Goal: Task Accomplishment & Management: Use online tool/utility

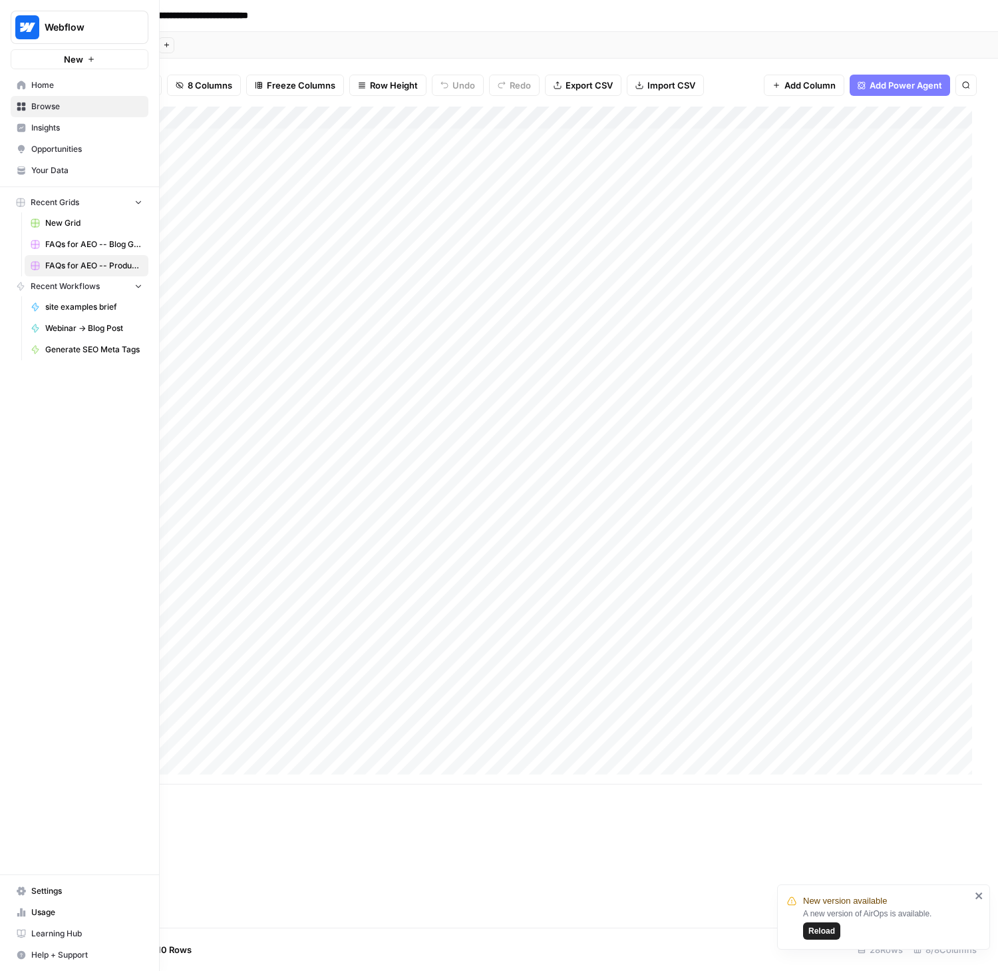
click at [53, 103] on span "Browse" at bounding box center [86, 107] width 111 height 12
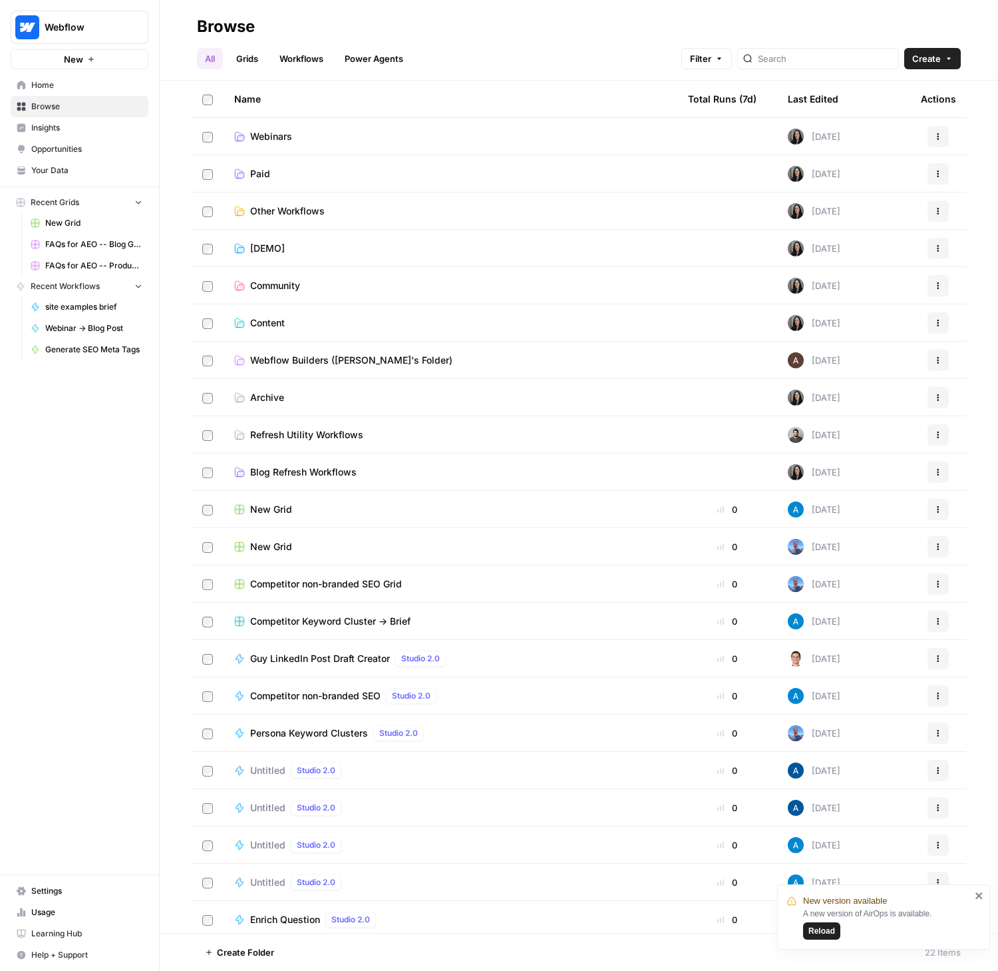
click at [312, 365] on span "Webflow Builders (Vivian's Folder)" at bounding box center [351, 359] width 202 height 13
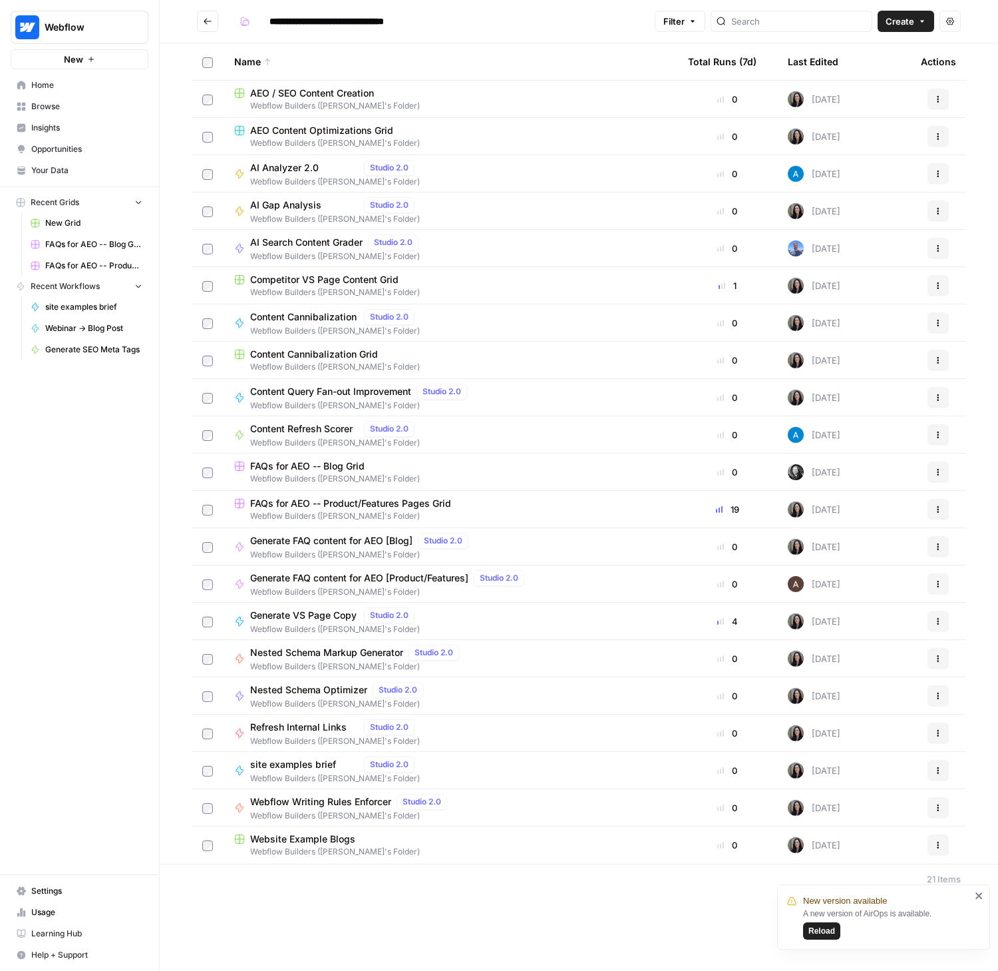
click at [206, 21] on icon "Go back" at bounding box center [207, 21] width 9 height 9
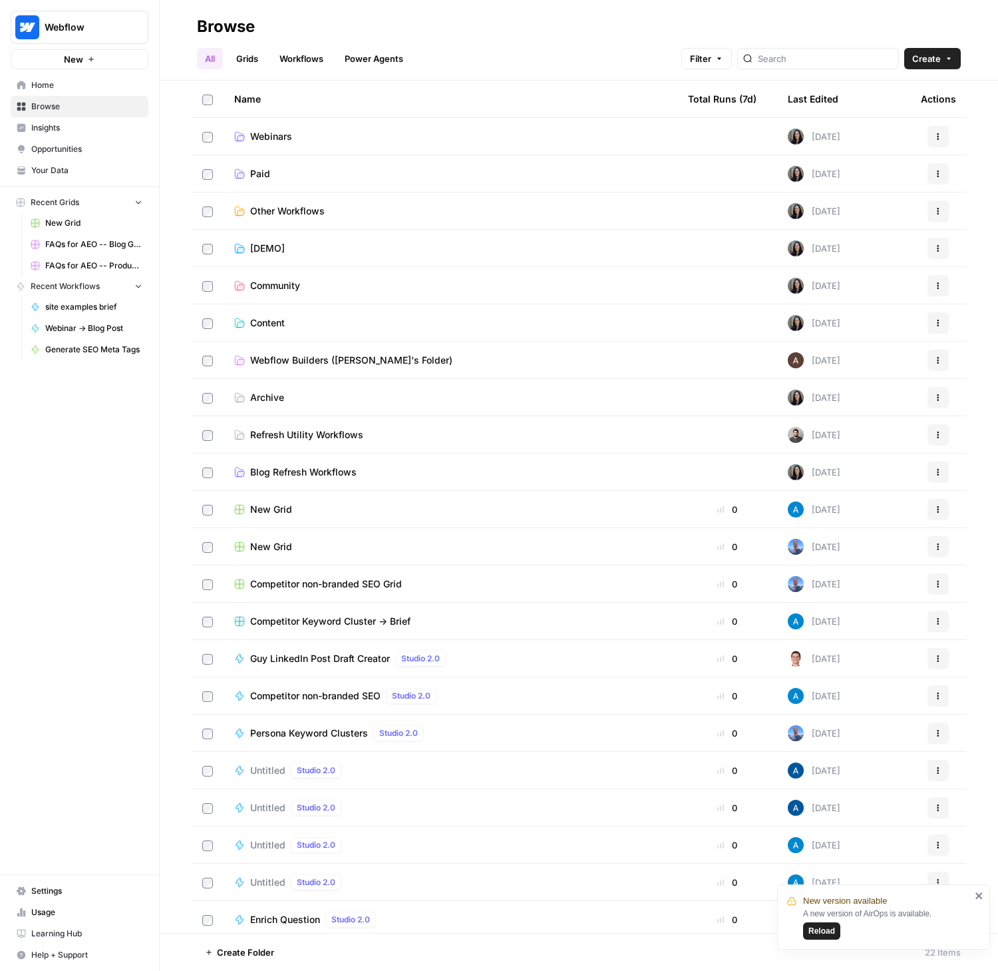
click at [300, 476] on span "Blog Refresh Workflows" at bounding box center [303, 471] width 107 height 13
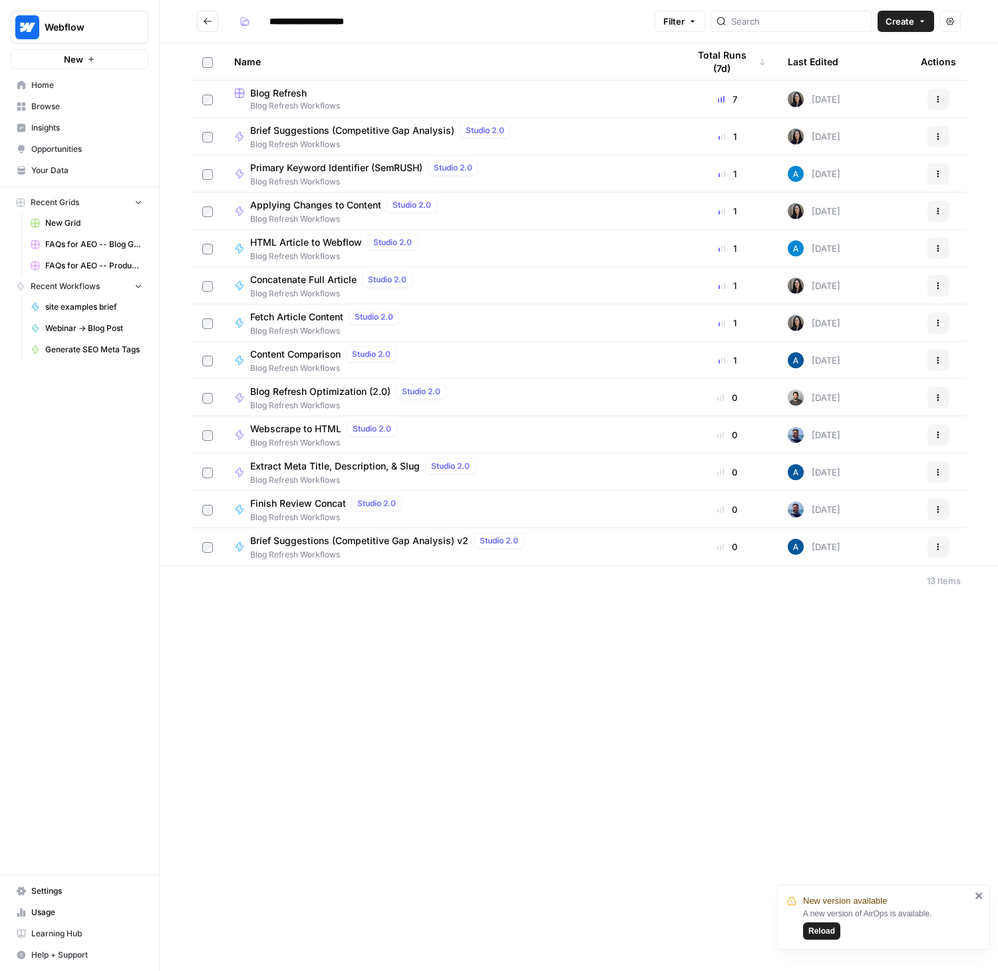
click at [280, 95] on span "Blog Refresh" at bounding box center [278, 93] width 57 height 13
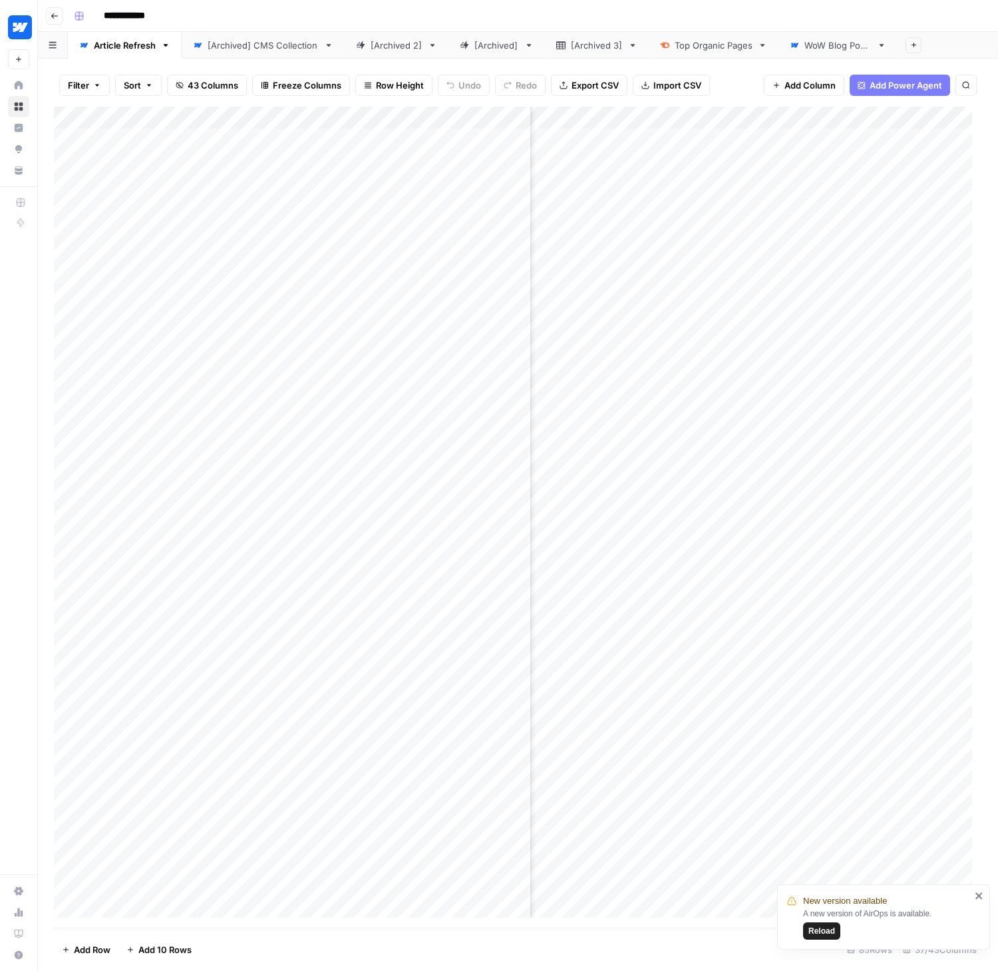
scroll to position [0, 153]
click at [840, 933] on button "Reload" at bounding box center [821, 930] width 37 height 17
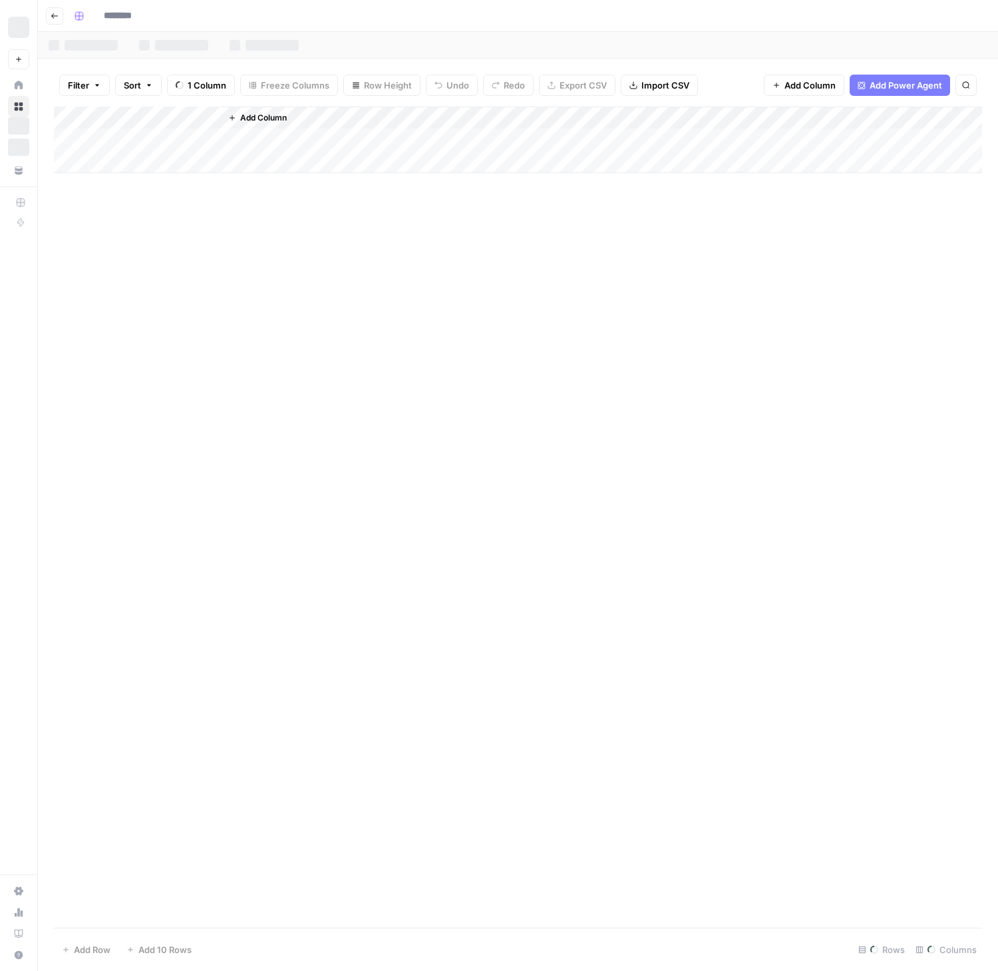
type input "**********"
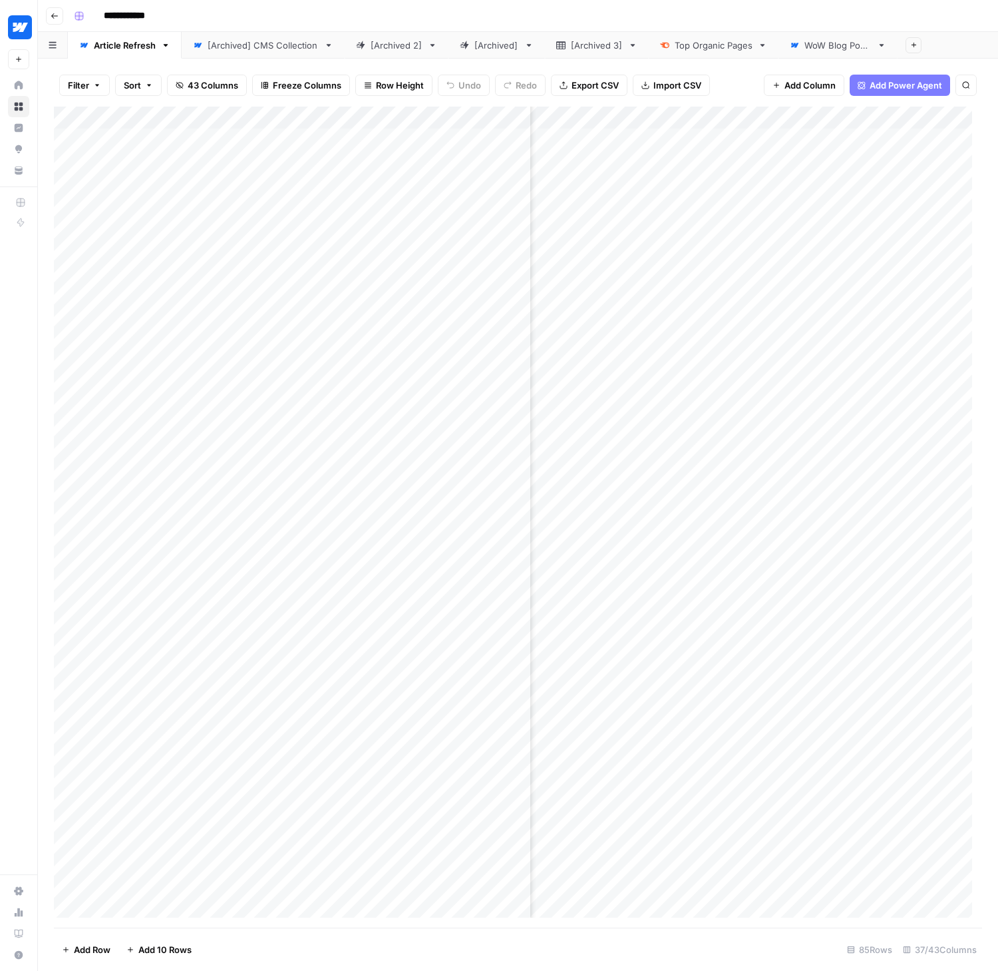
scroll to position [0, 2519]
click at [671, 115] on div "Add Column" at bounding box center [518, 517] width 929 height 821
click at [586, 244] on span "Edit Workflow" at bounding box center [625, 248] width 116 height 13
click at [375, 4] on header "**********" at bounding box center [518, 16] width 961 height 32
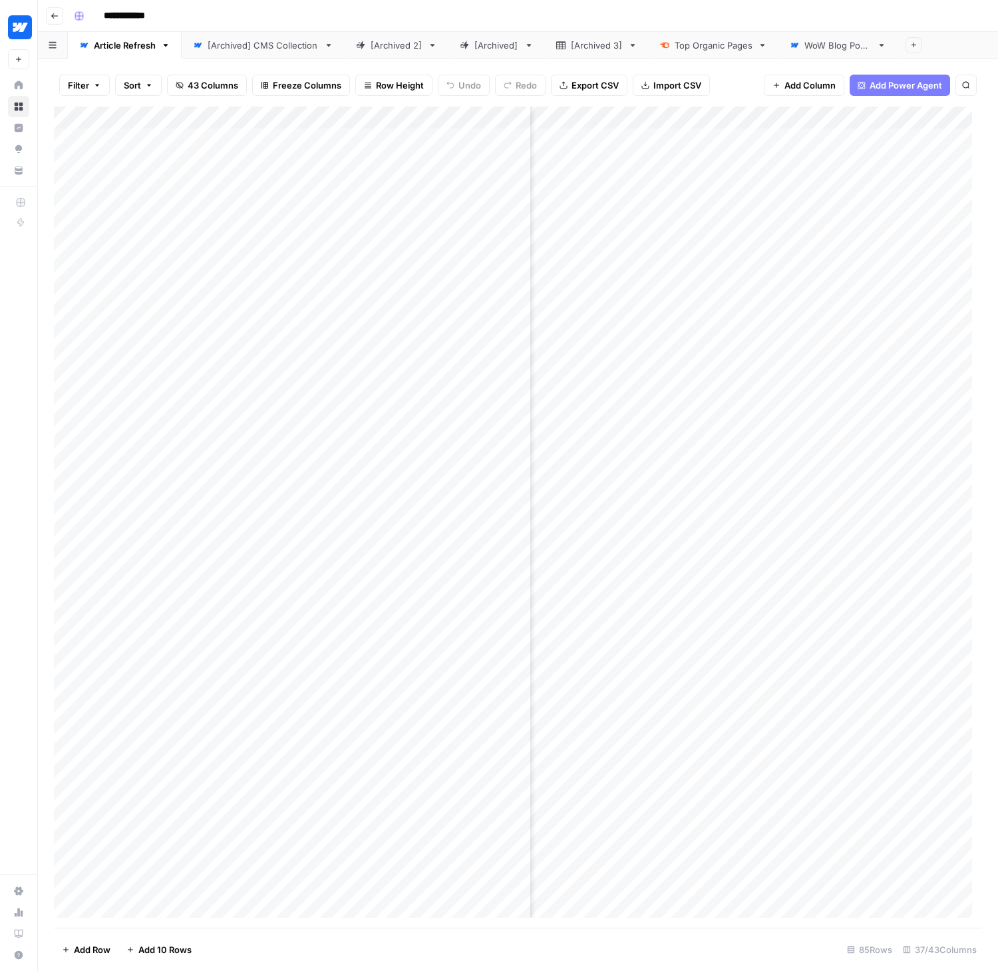
click at [720, 116] on div "Add Column" at bounding box center [518, 517] width 929 height 821
click at [616, 245] on span "Edit Workflow" at bounding box center [650, 248] width 116 height 13
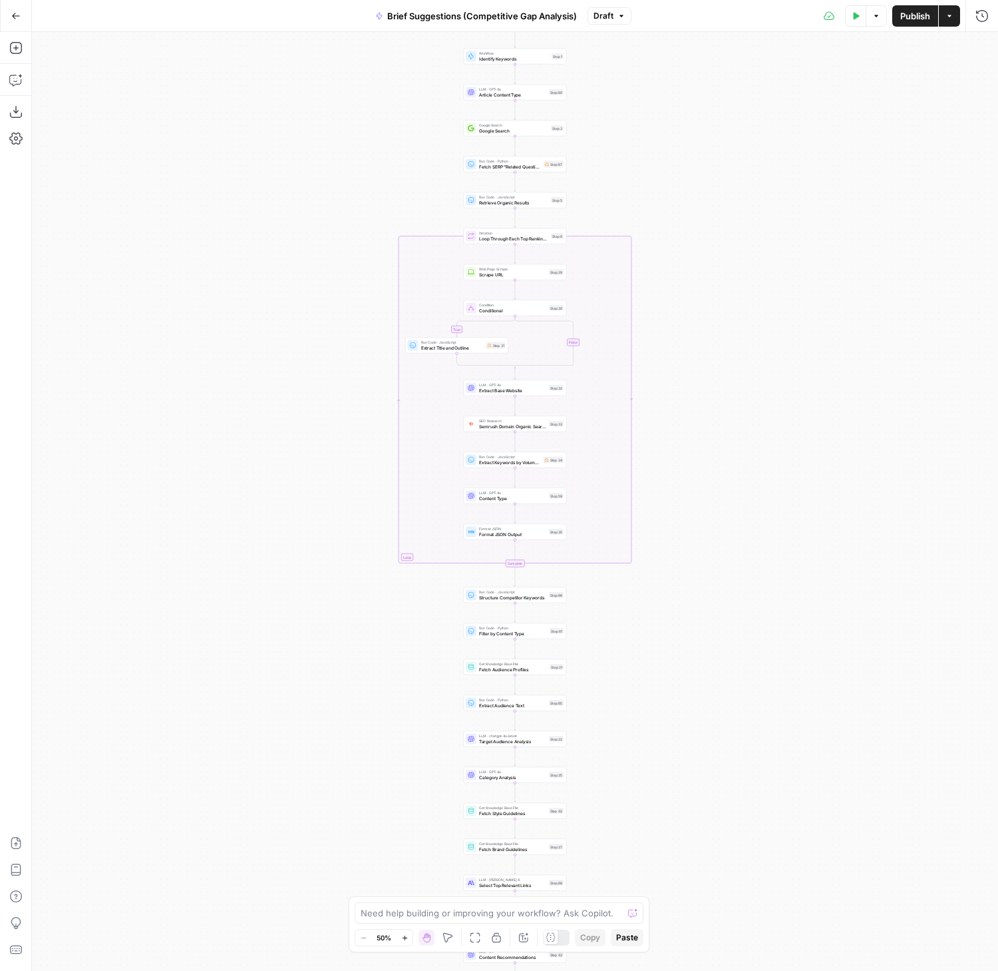
click at [12, 11] on icon "button" at bounding box center [15, 15] width 9 height 9
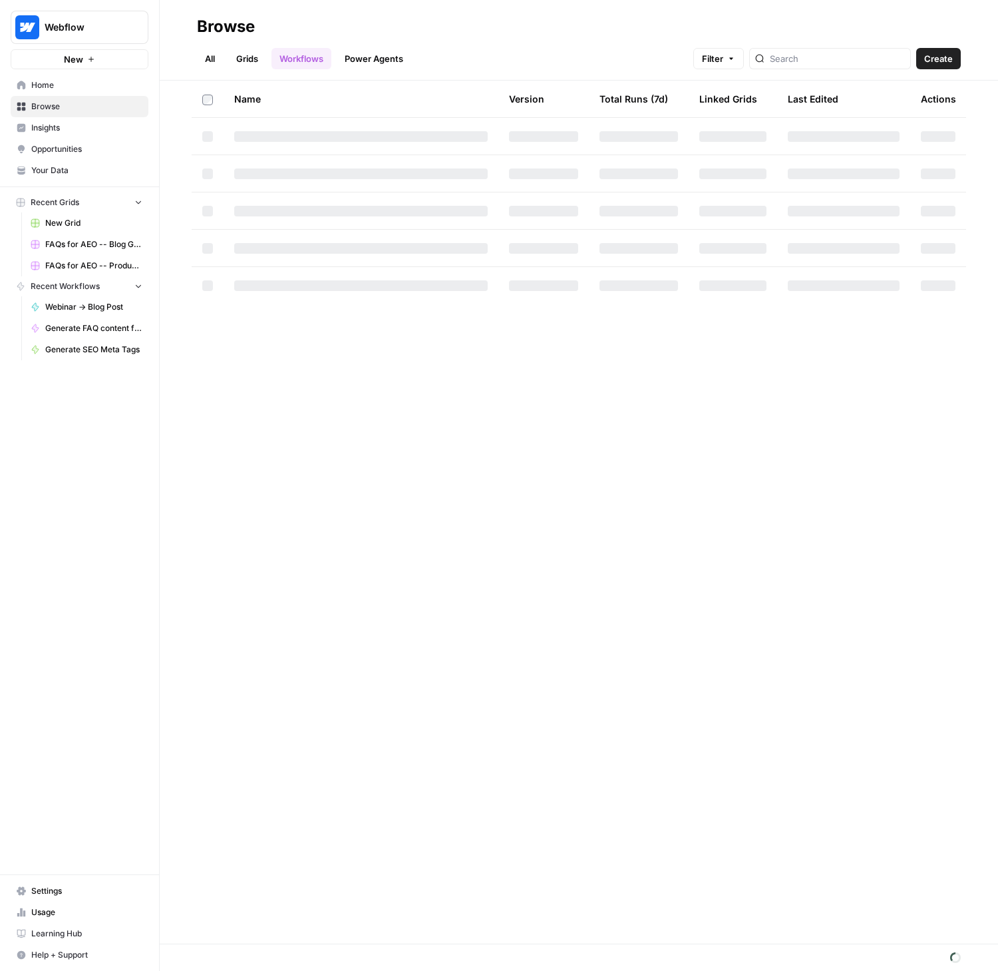
click at [56, 129] on span "Insights" at bounding box center [86, 128] width 111 height 12
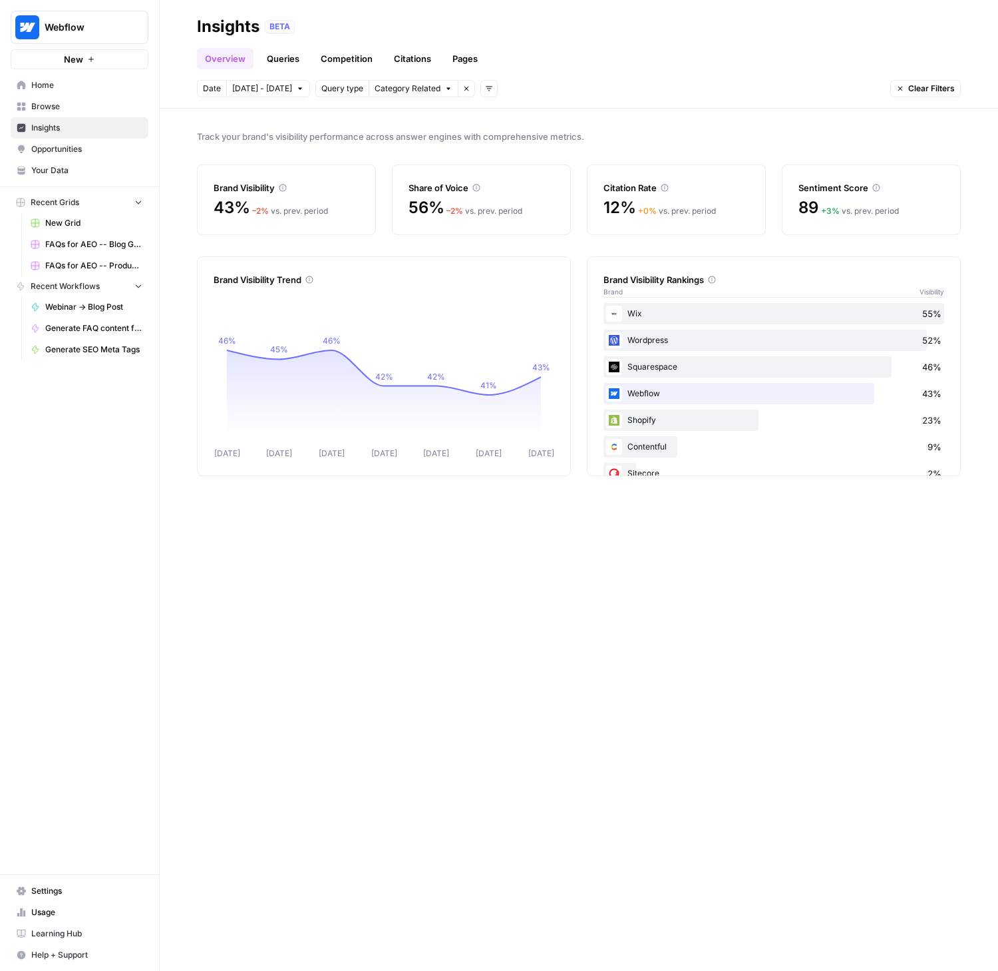
click at [363, 54] on link "Competition" at bounding box center [347, 58] width 68 height 21
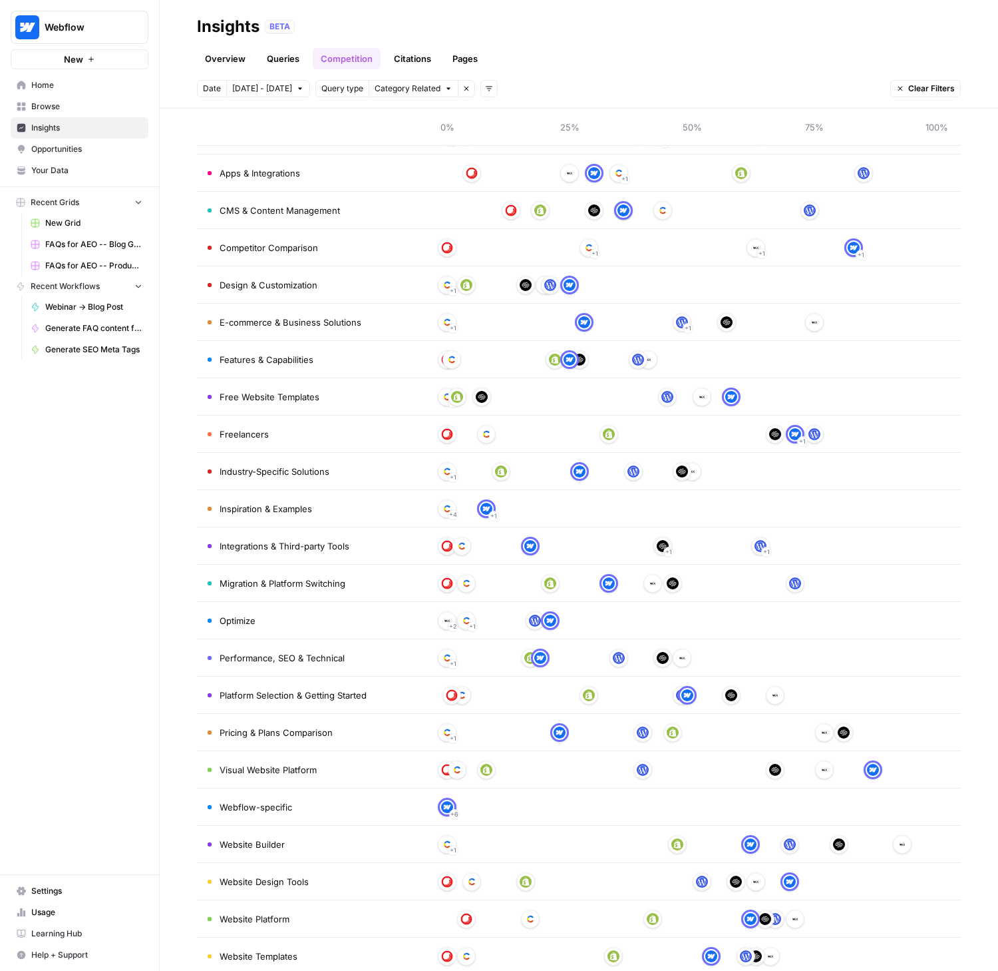
scroll to position [224, 0]
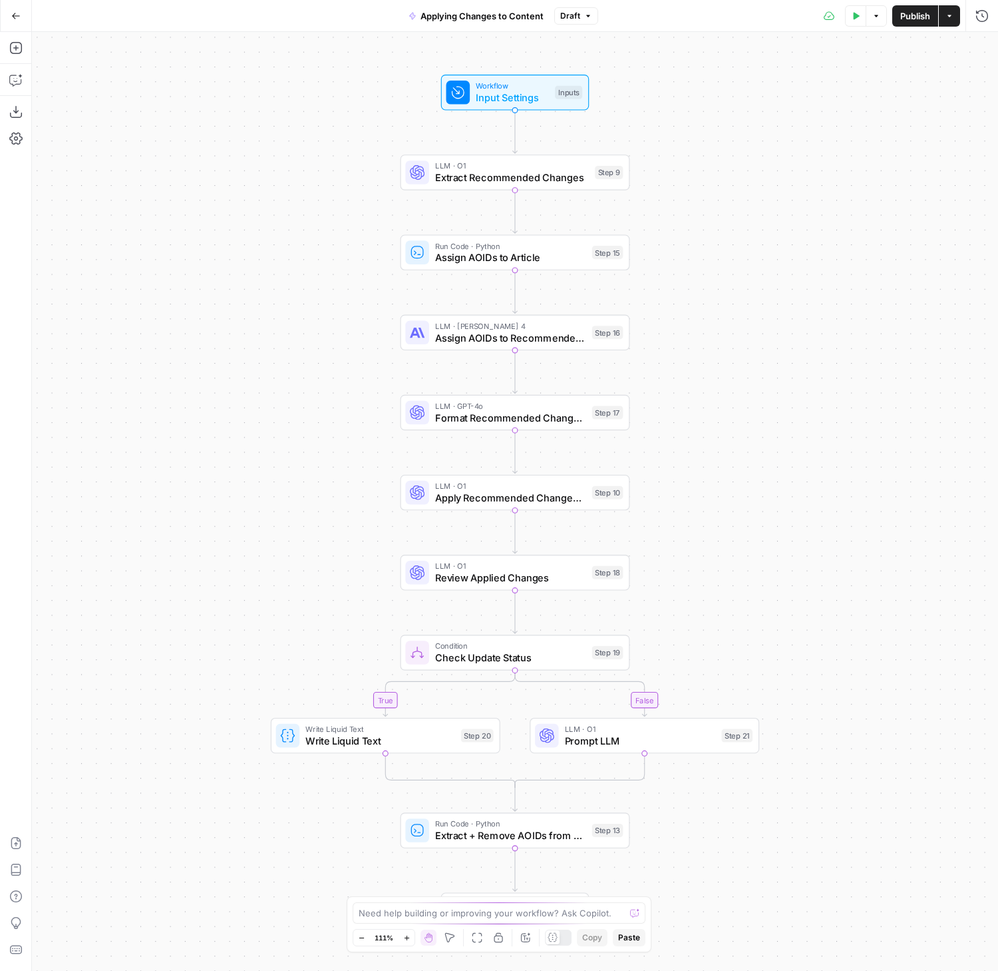
click at [361, 939] on icon "button" at bounding box center [361, 937] width 7 height 7
